Goal: Communication & Community: Share content

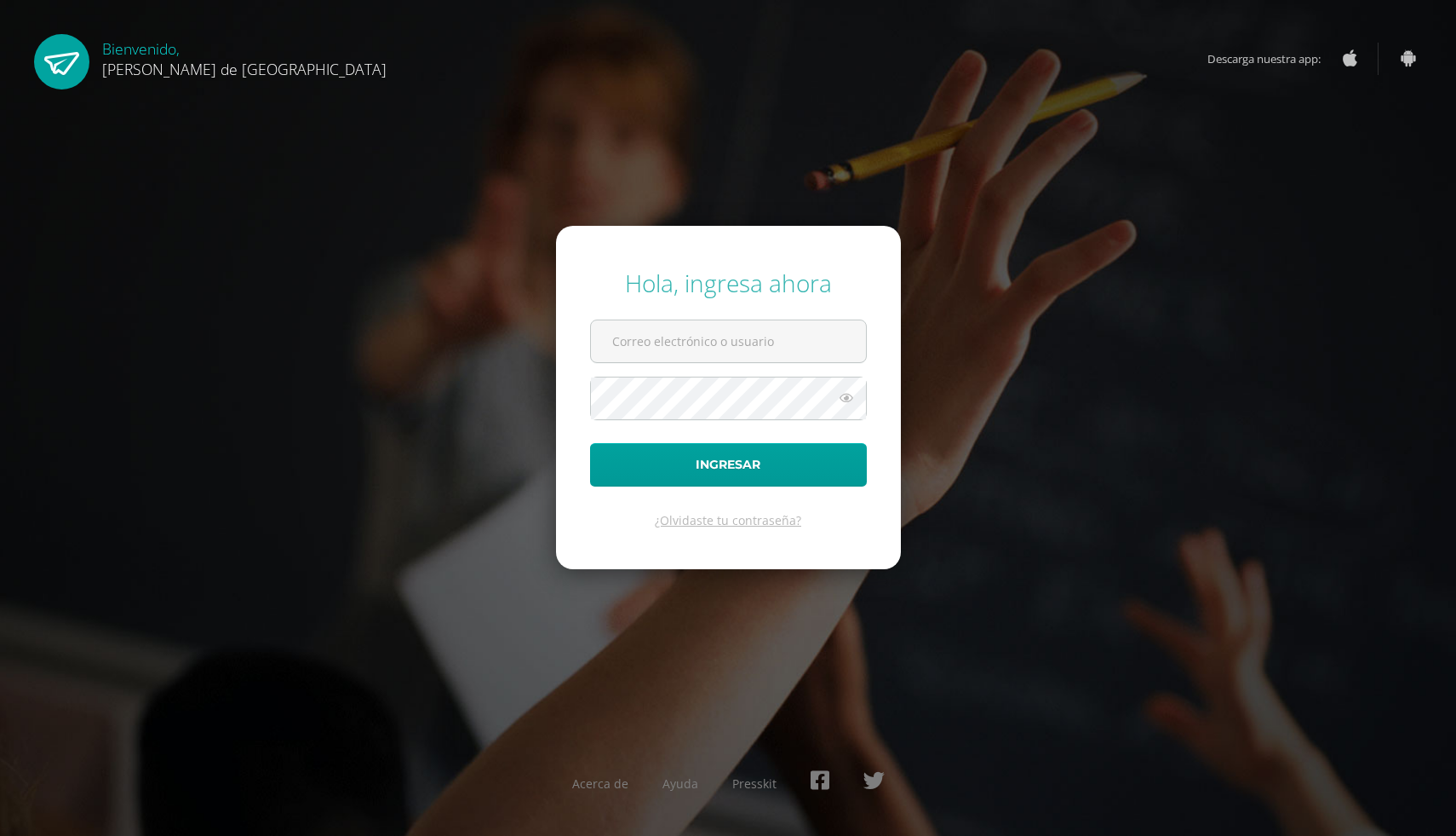
select select "English"
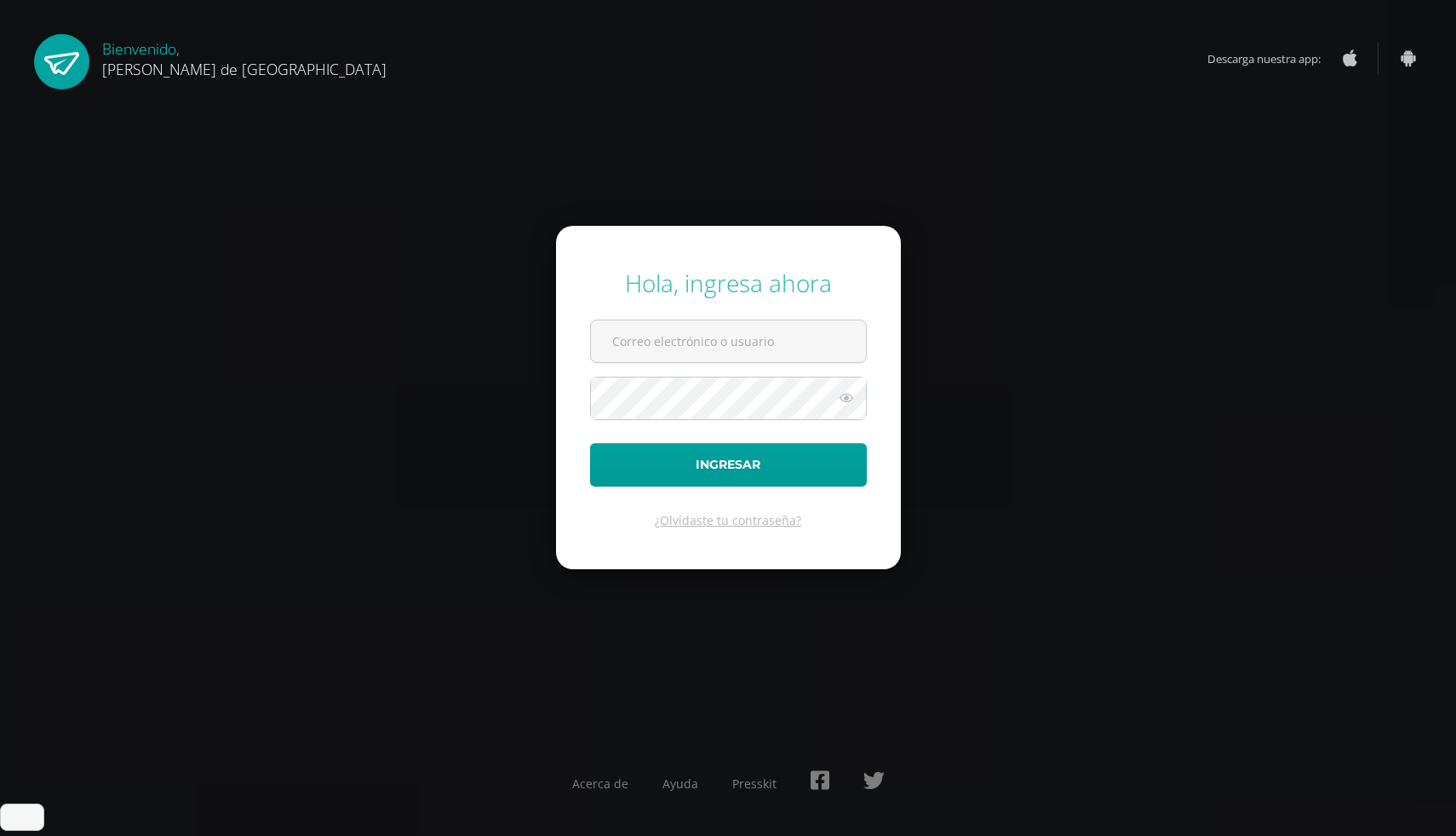
click at [758, 345] on input "text" at bounding box center [729, 341] width 275 height 41
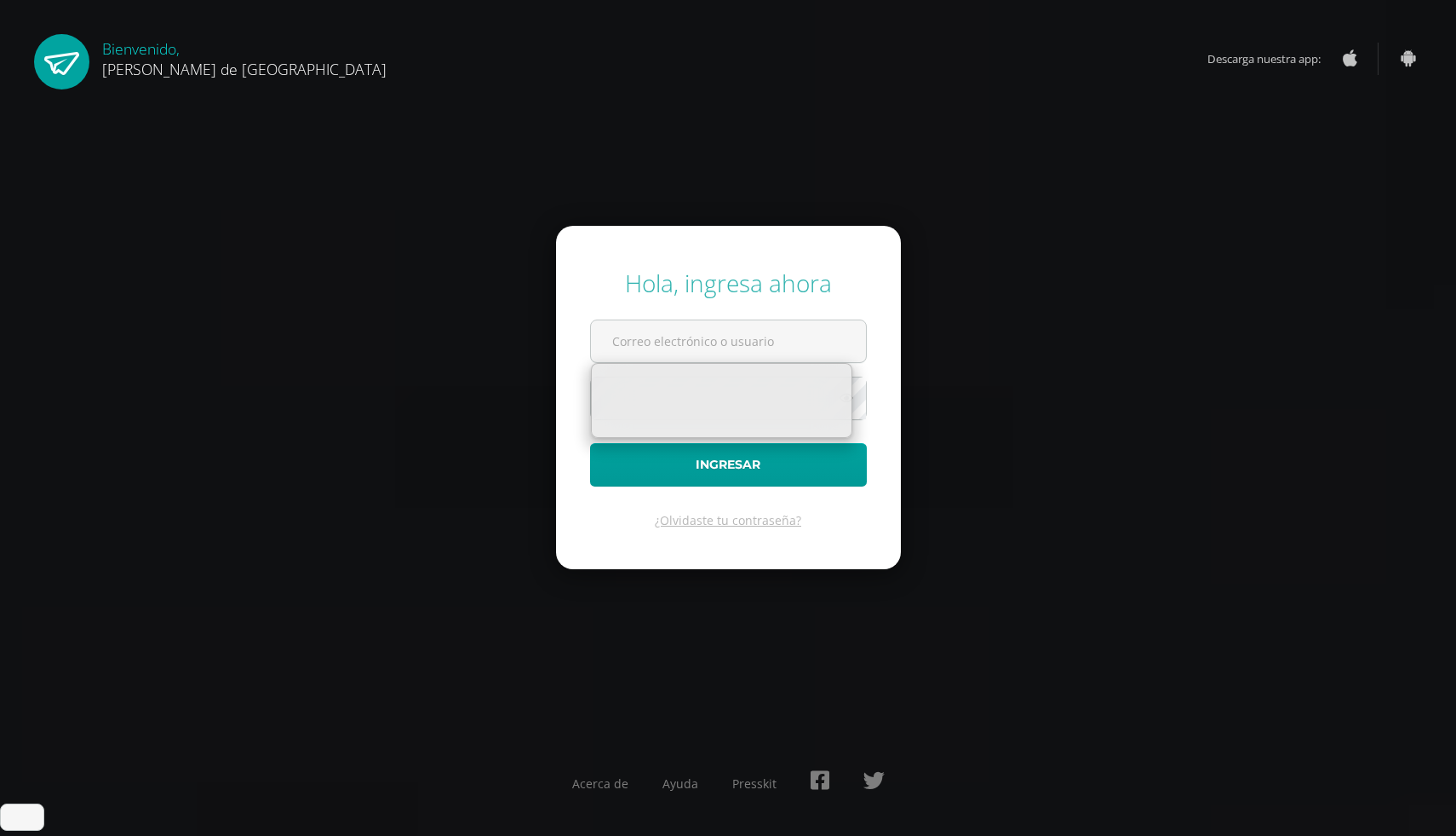
click at [1120, 402] on div "Hola, ingresa ahora Ingresar ¿Olvidaste tu contraseña? Acerca de Ayuda Presskit" at bounding box center [728, 418] width 1098 height 329
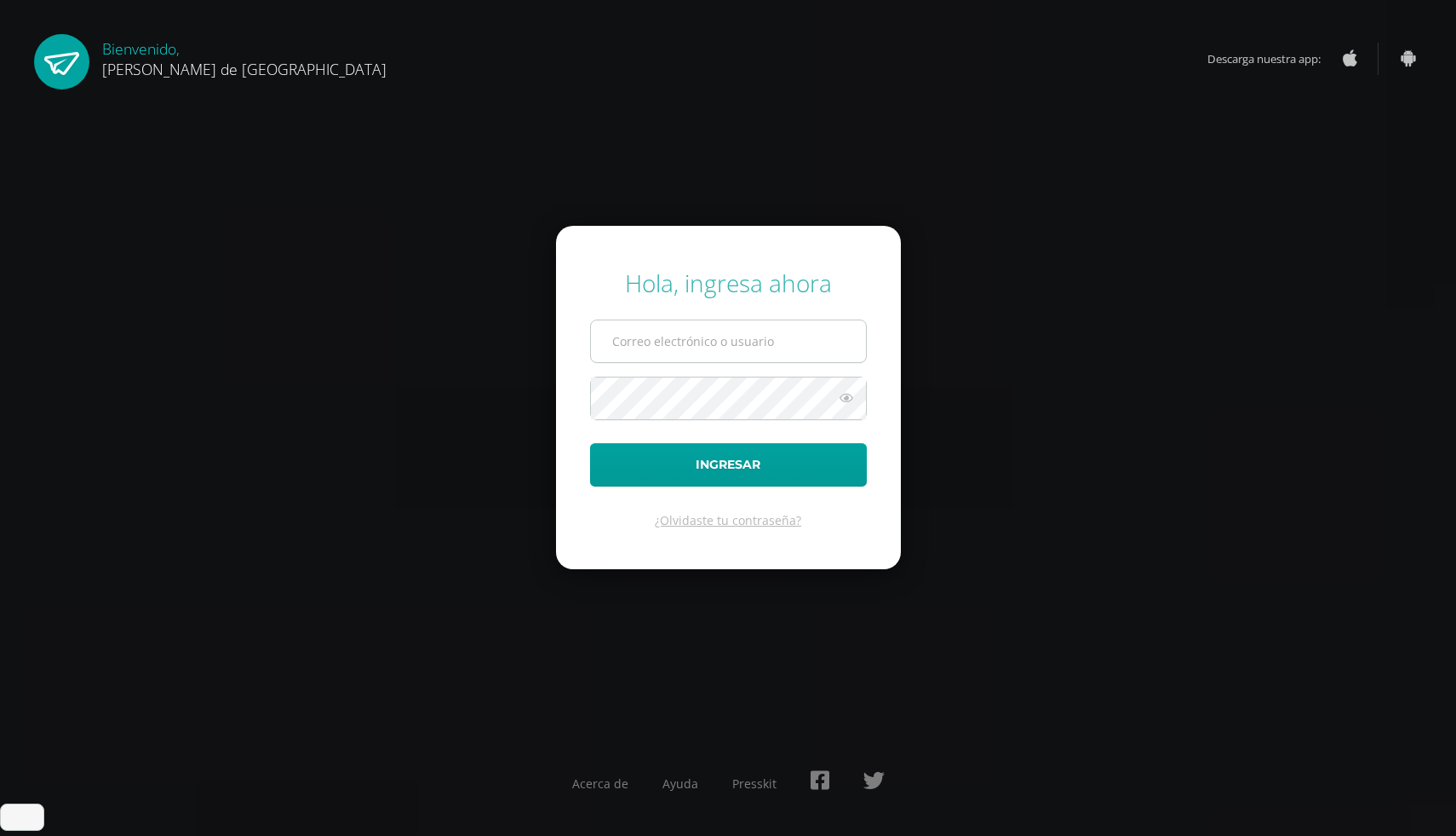
click at [657, 343] on input "text" at bounding box center [729, 341] width 275 height 41
type input "[PERSON_NAME][EMAIL_ADDRESS][DOMAIN_NAME]"
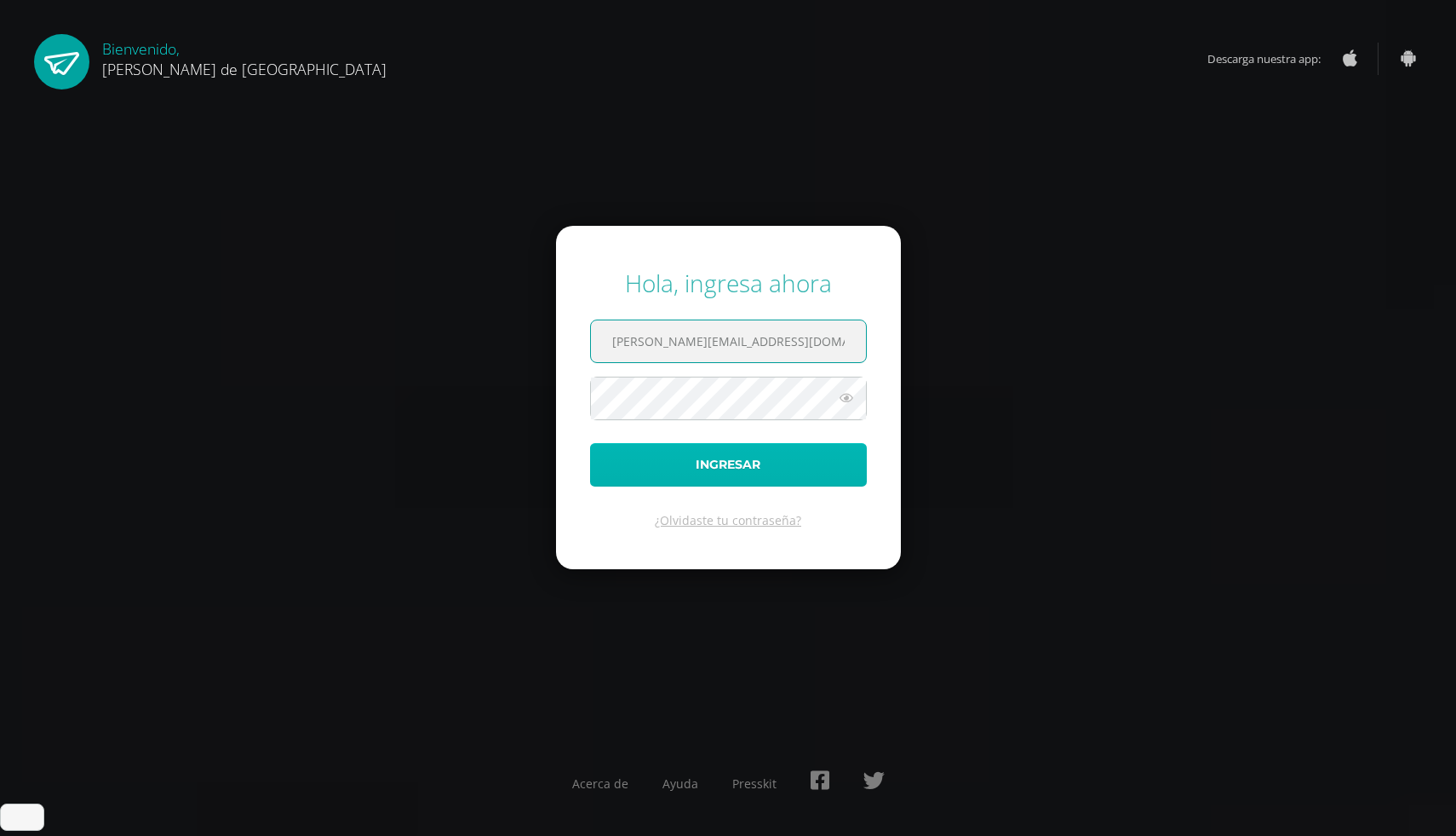
click at [756, 461] on button "Ingresar" at bounding box center [729, 465] width 277 height 43
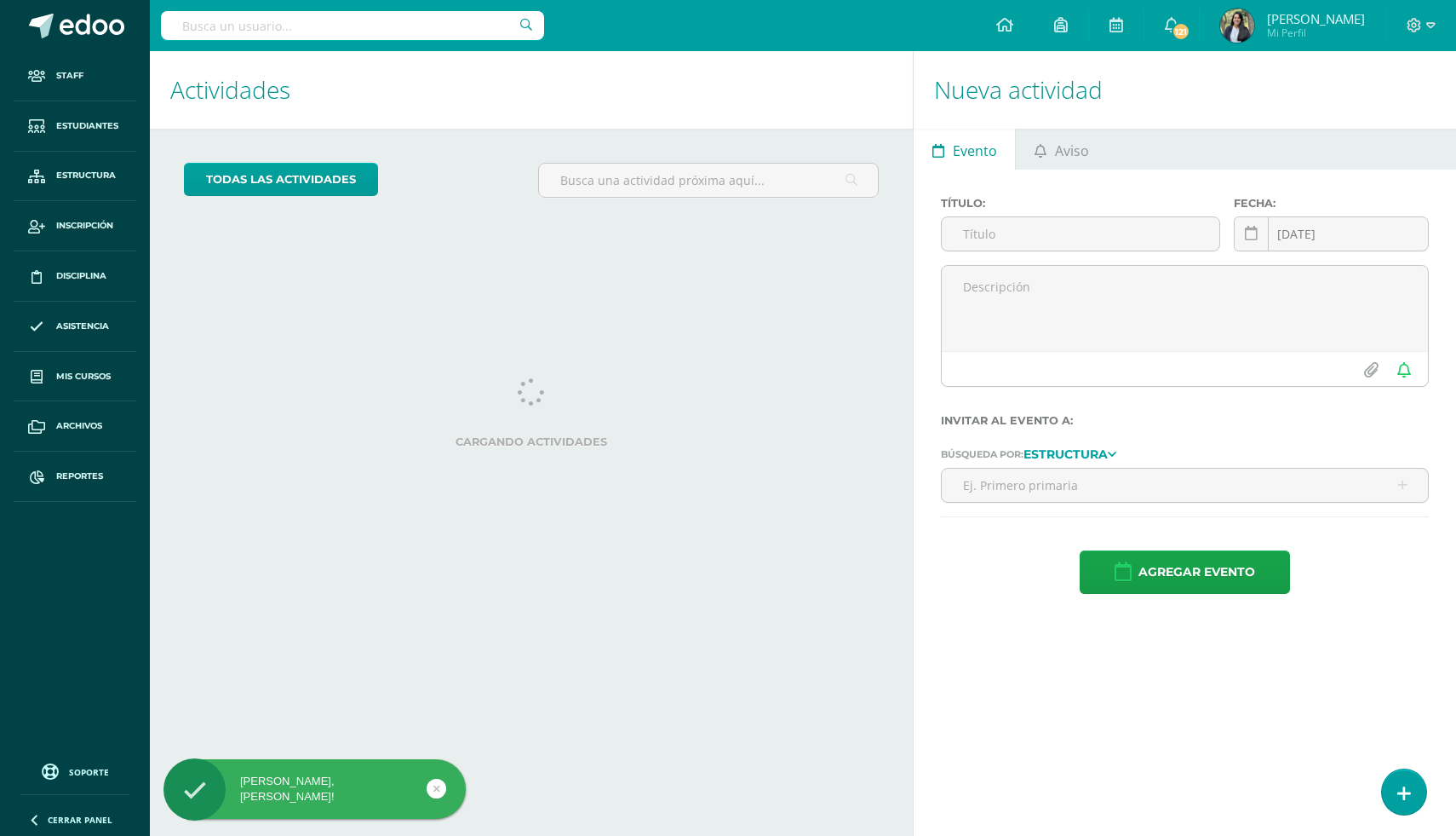
select select "English"
click at [1060, 158] on span "Aviso" at bounding box center [1072, 150] width 34 height 40
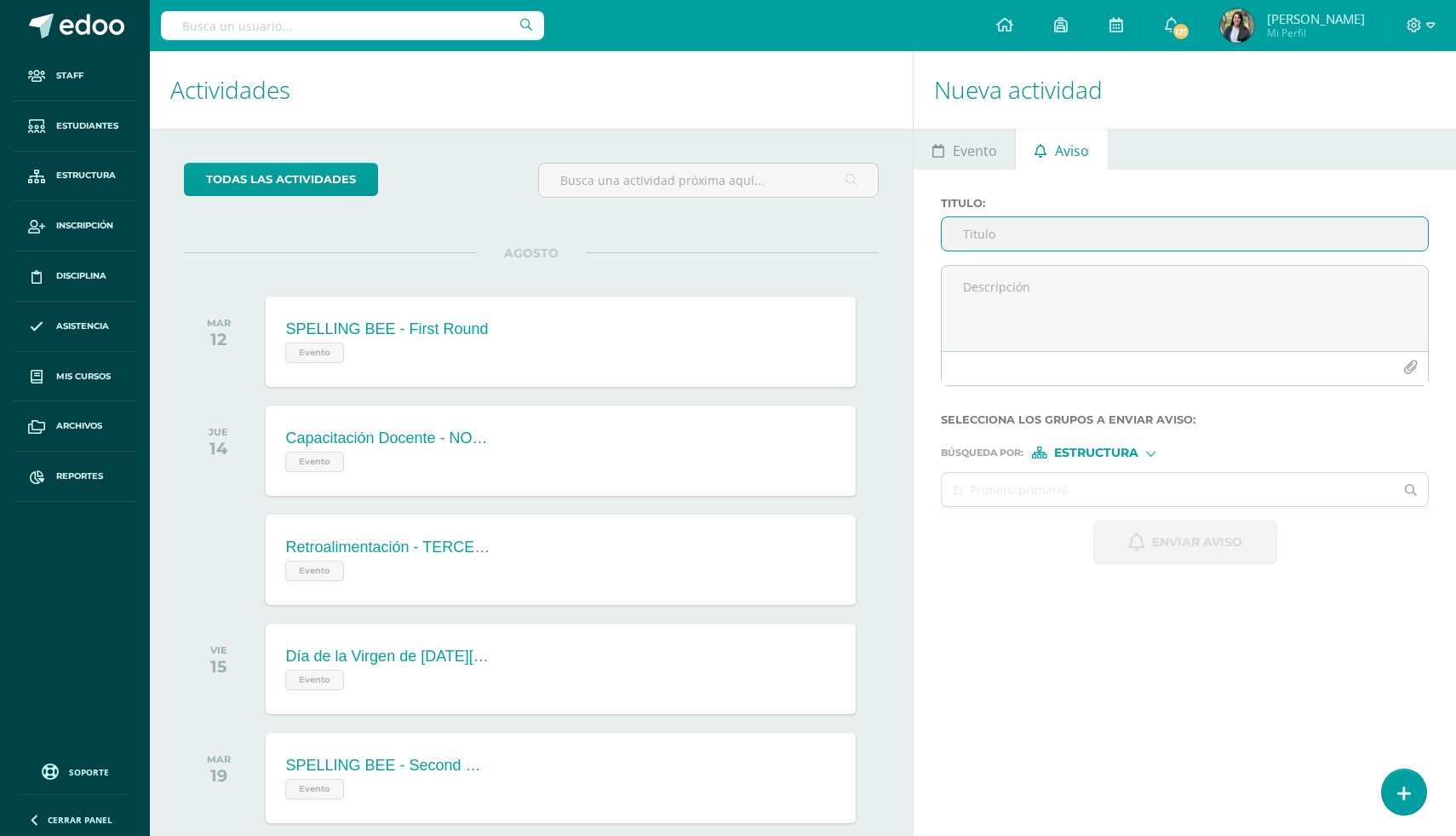
click at [1098, 457] on span "Estructura" at bounding box center [1096, 452] width 84 height 9
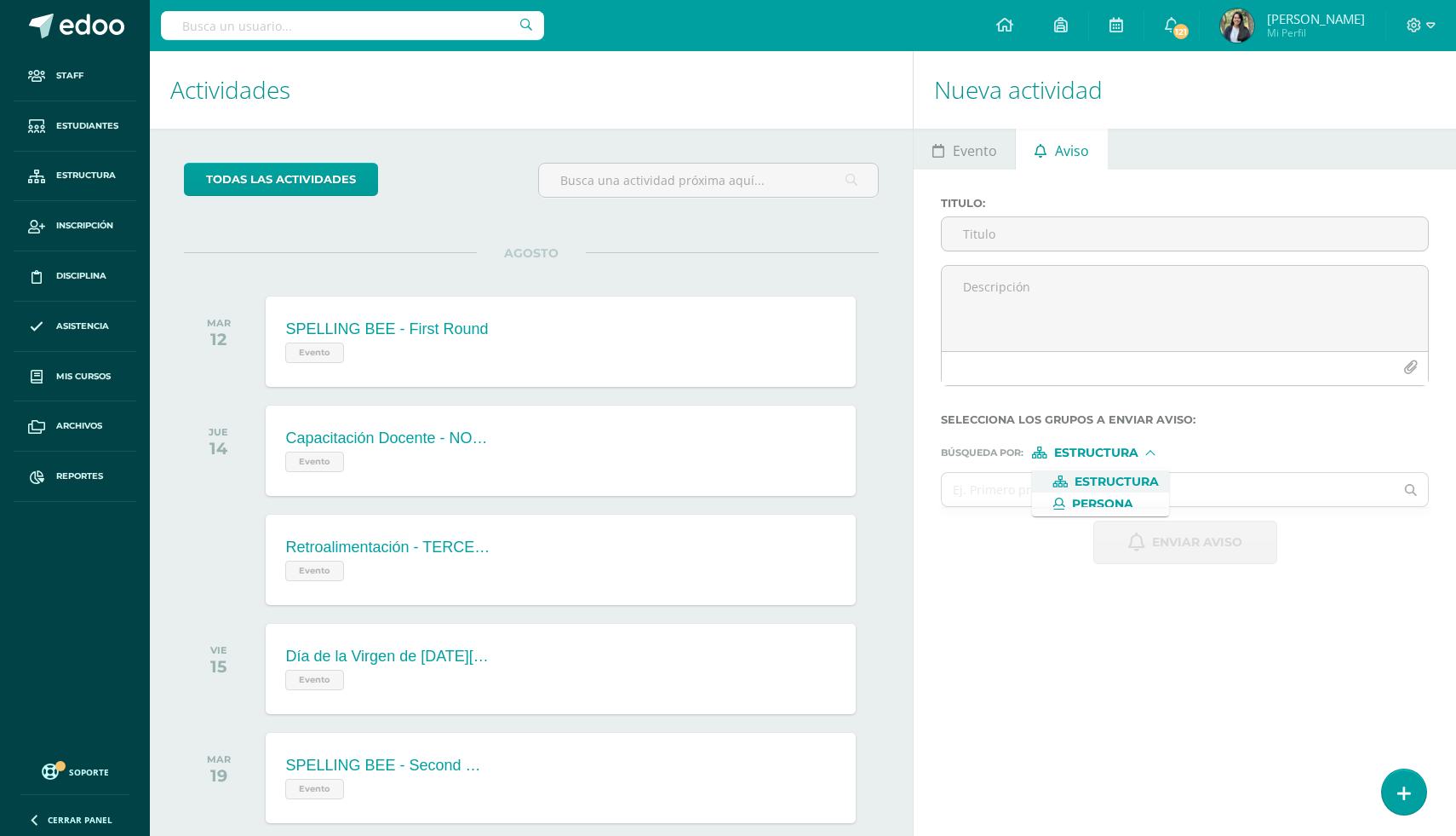
click at [989, 509] on ul at bounding box center [1185, 508] width 490 height 2
click at [1003, 505] on input "text" at bounding box center [1167, 489] width 452 height 34
type input "primero b"
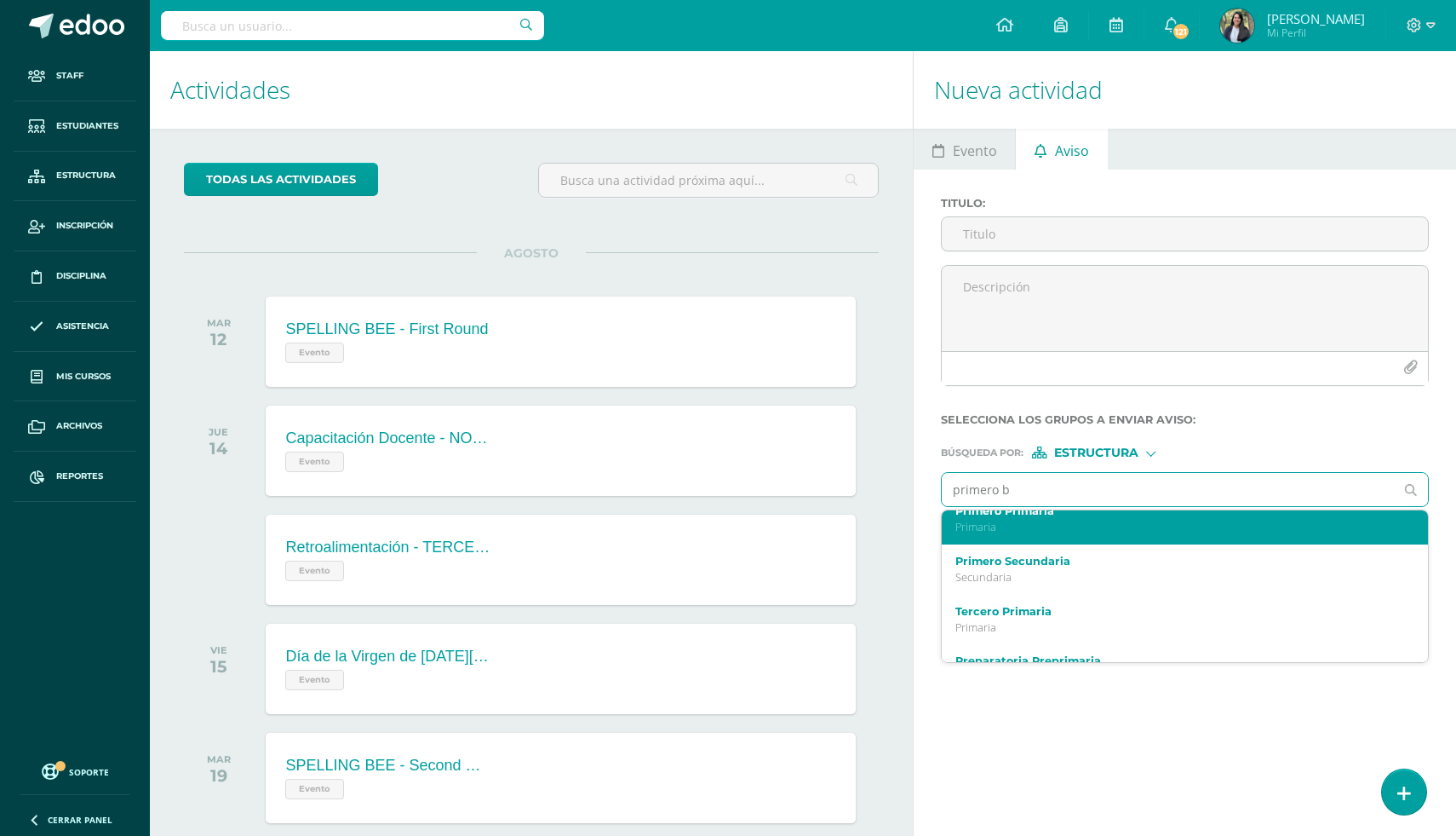
scroll to position [106, 0]
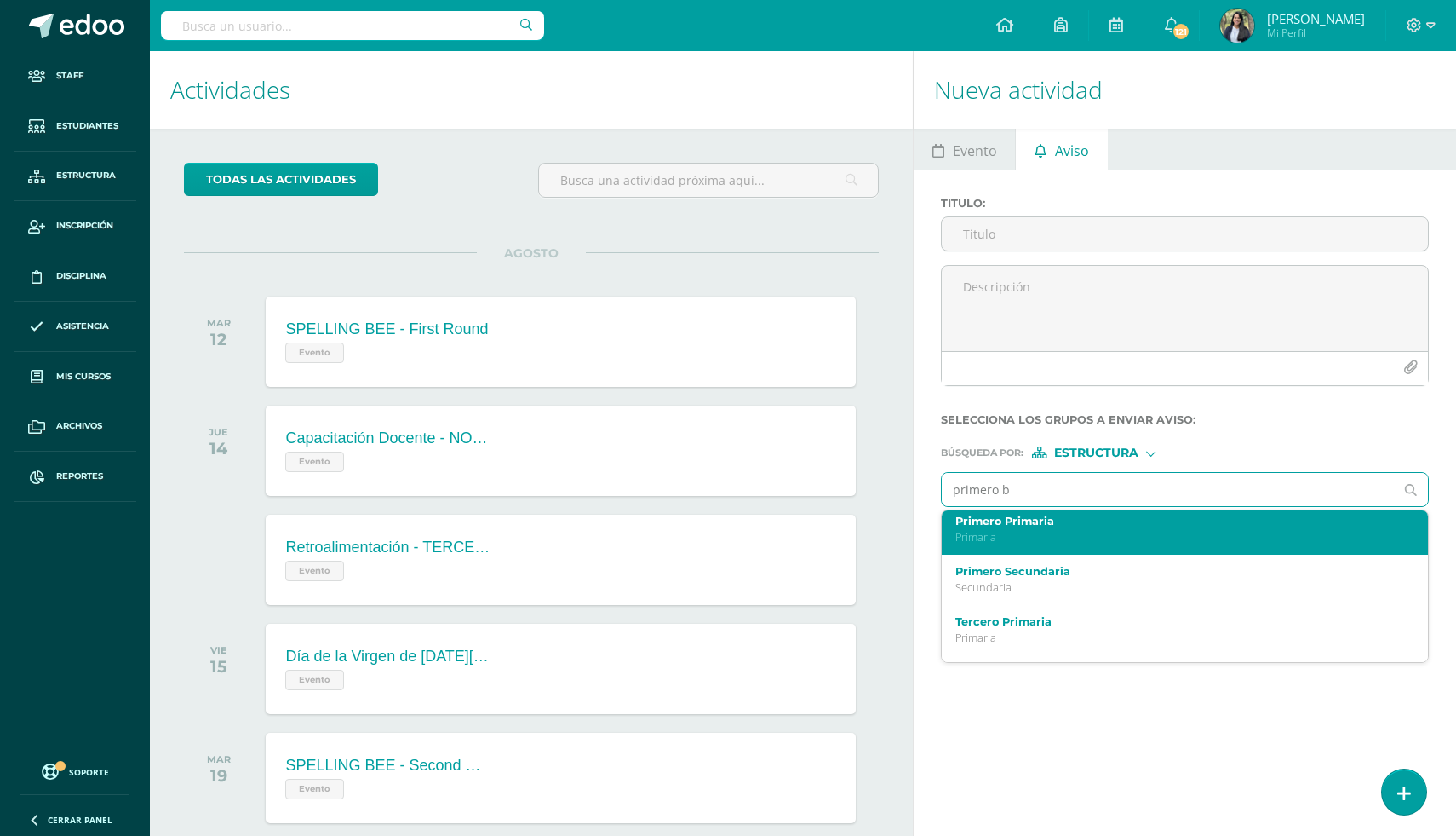
click at [1035, 528] on label "Primero Primaria" at bounding box center [1175, 521] width 440 height 13
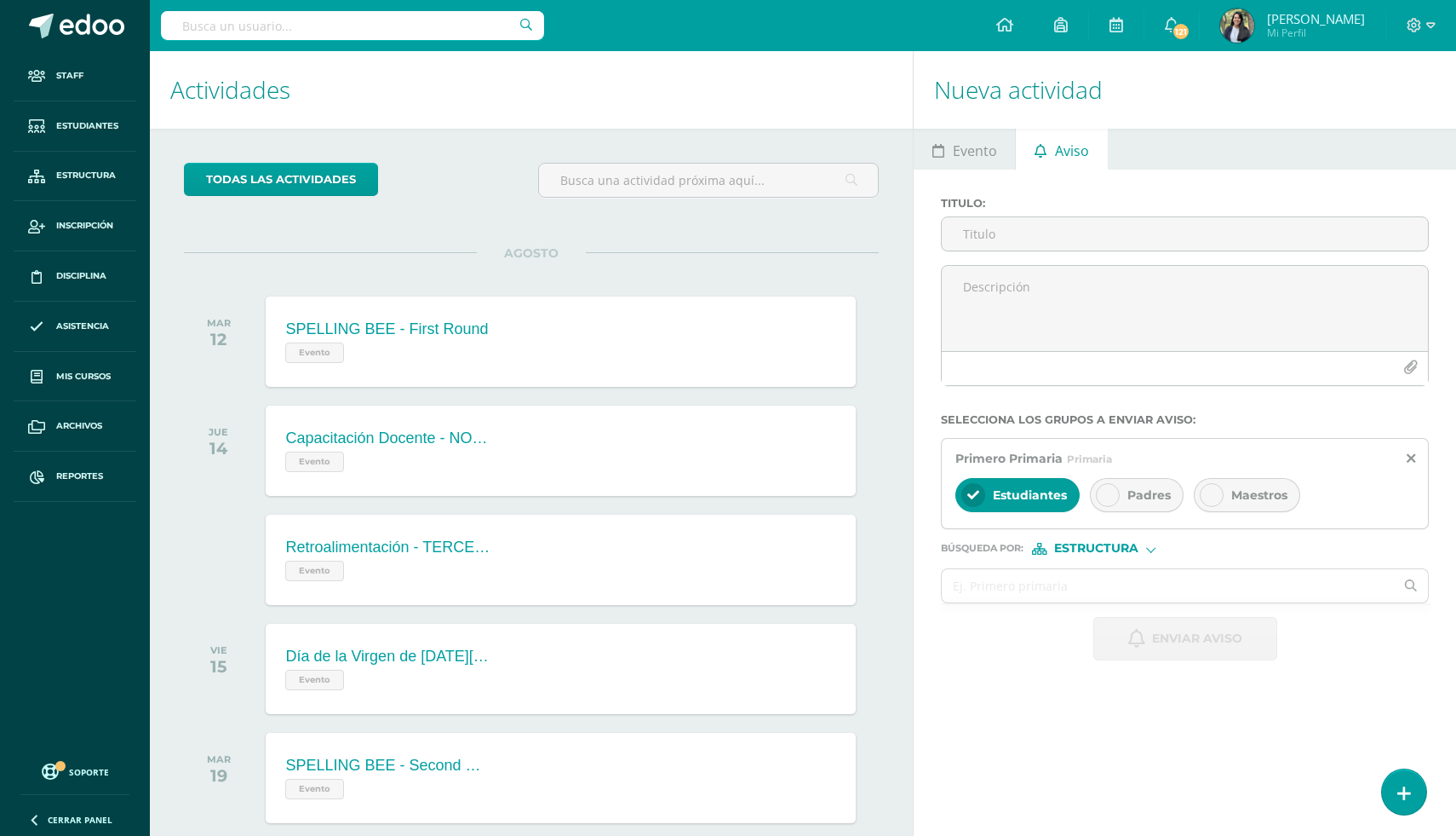
scroll to position [0, 0]
click at [1125, 500] on div "Padres" at bounding box center [1137, 495] width 94 height 34
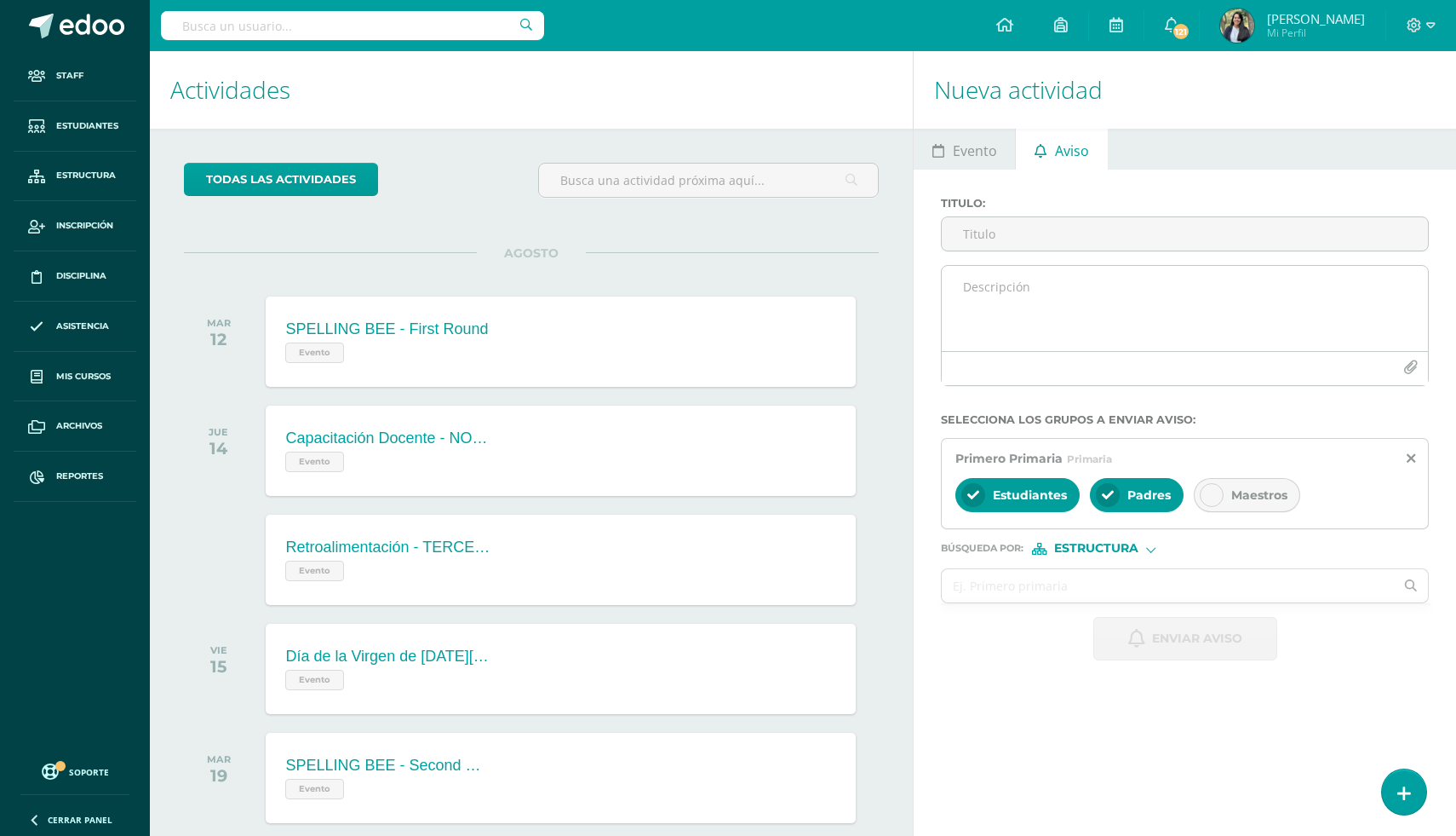
click at [1089, 281] on textarea at bounding box center [1184, 308] width 486 height 85
